Goal: Navigation & Orientation: Go to known website

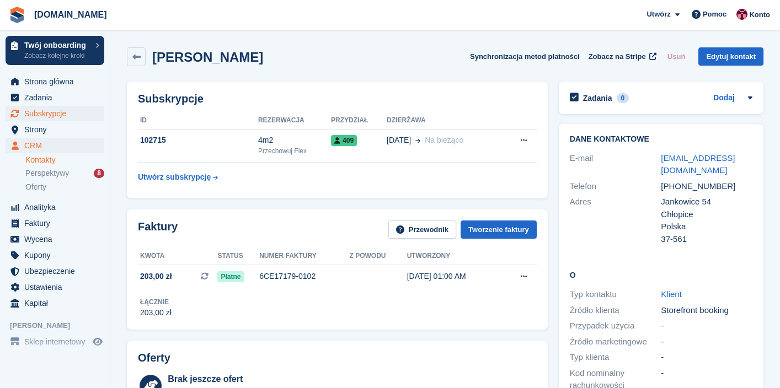
scroll to position [106, 0]
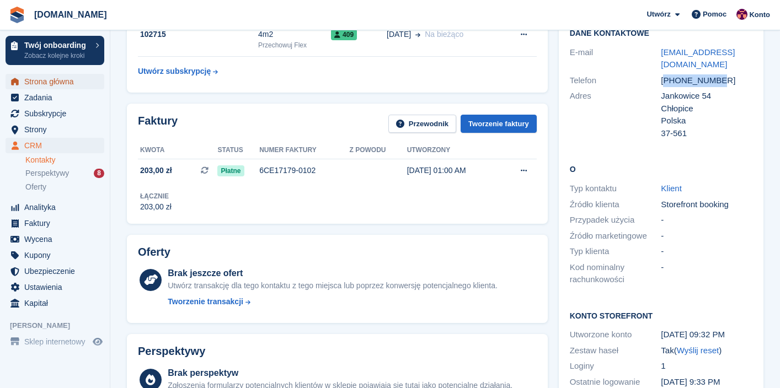
click at [50, 83] on span "Strona główna" at bounding box center [57, 81] width 66 height 15
